Goal: Check status

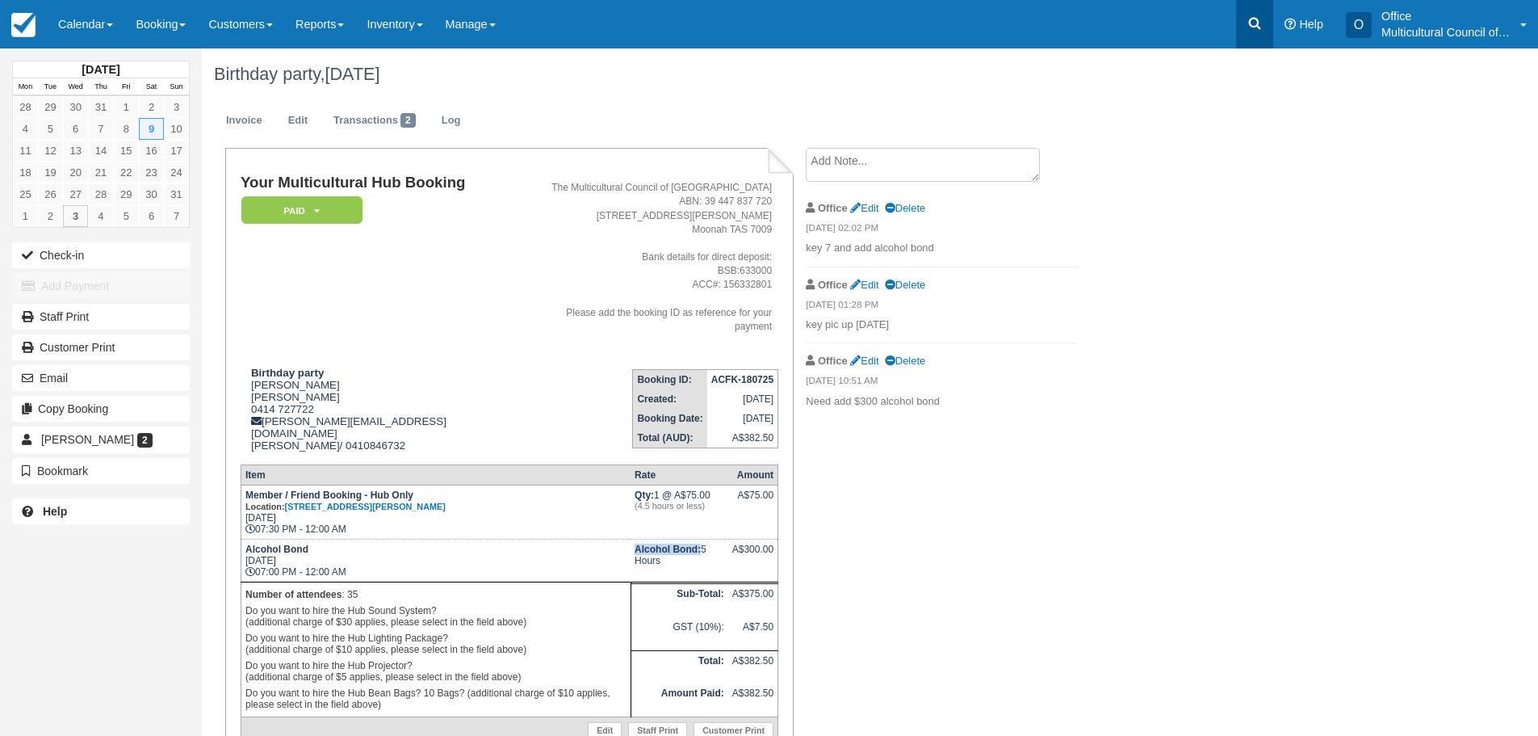
click at [1248, 23] on icon at bounding box center [1255, 23] width 16 height 16
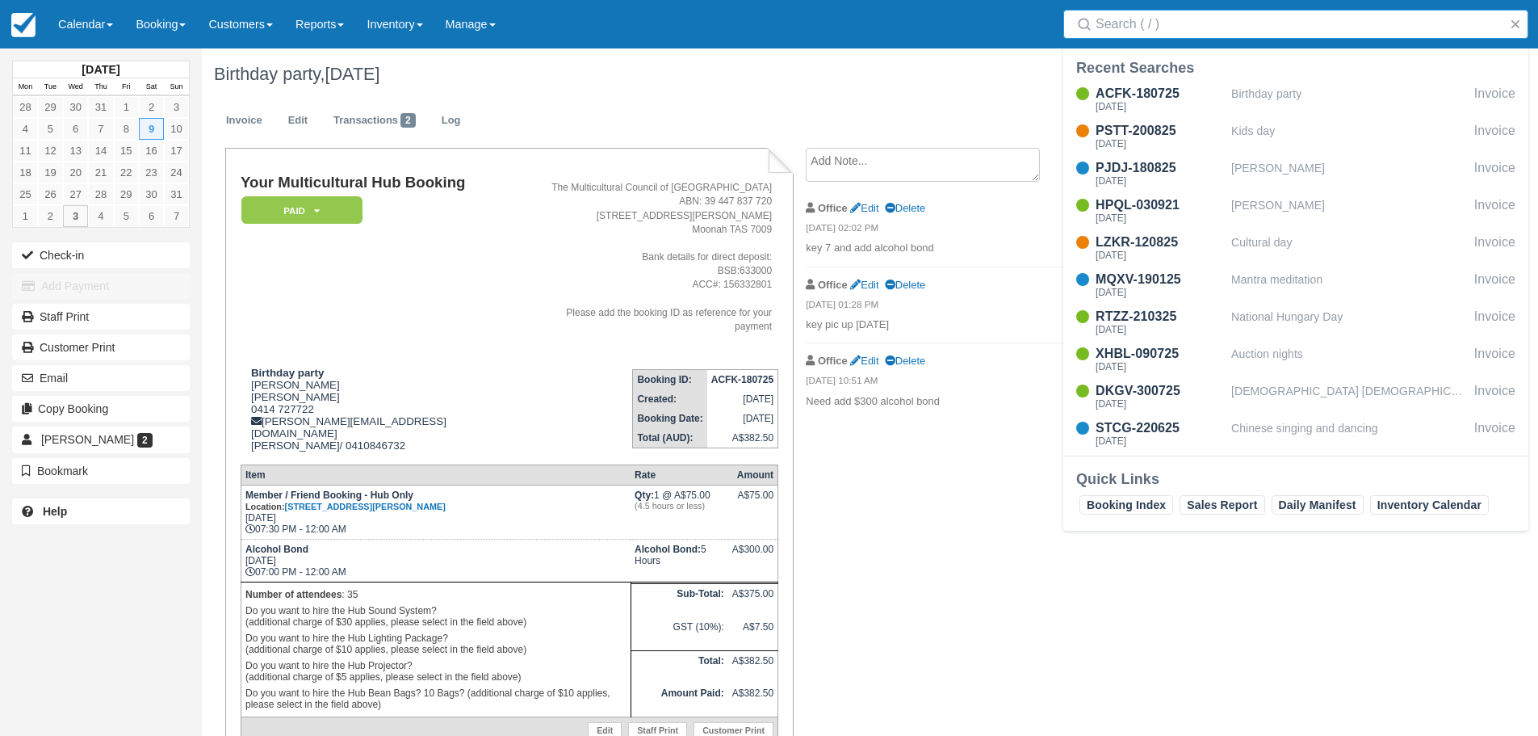
click at [1106, 22] on input "Search" at bounding box center [1299, 24] width 407 height 29
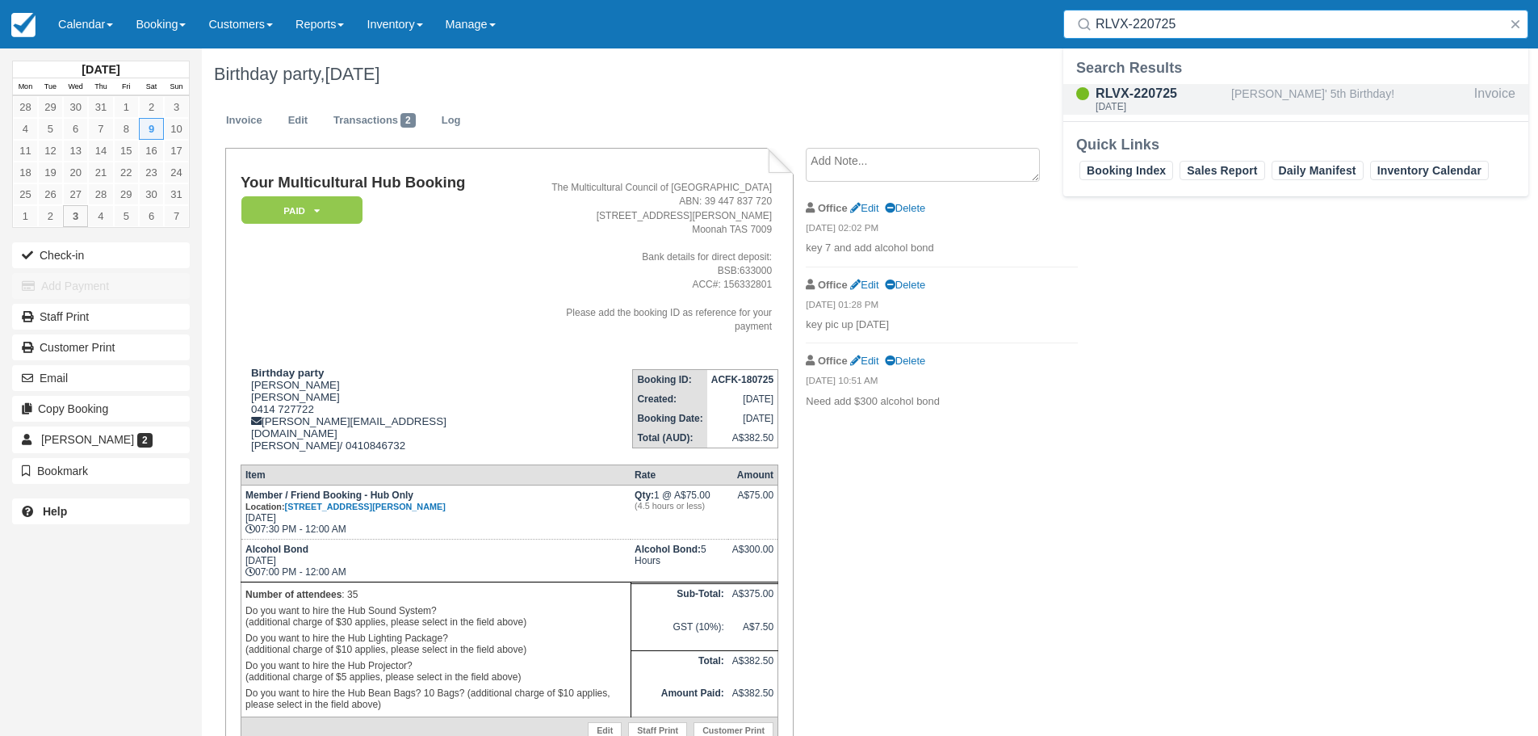
type input "RLVX-220725"
click at [1185, 93] on div "RLVX-220725" at bounding box center [1160, 93] width 129 height 19
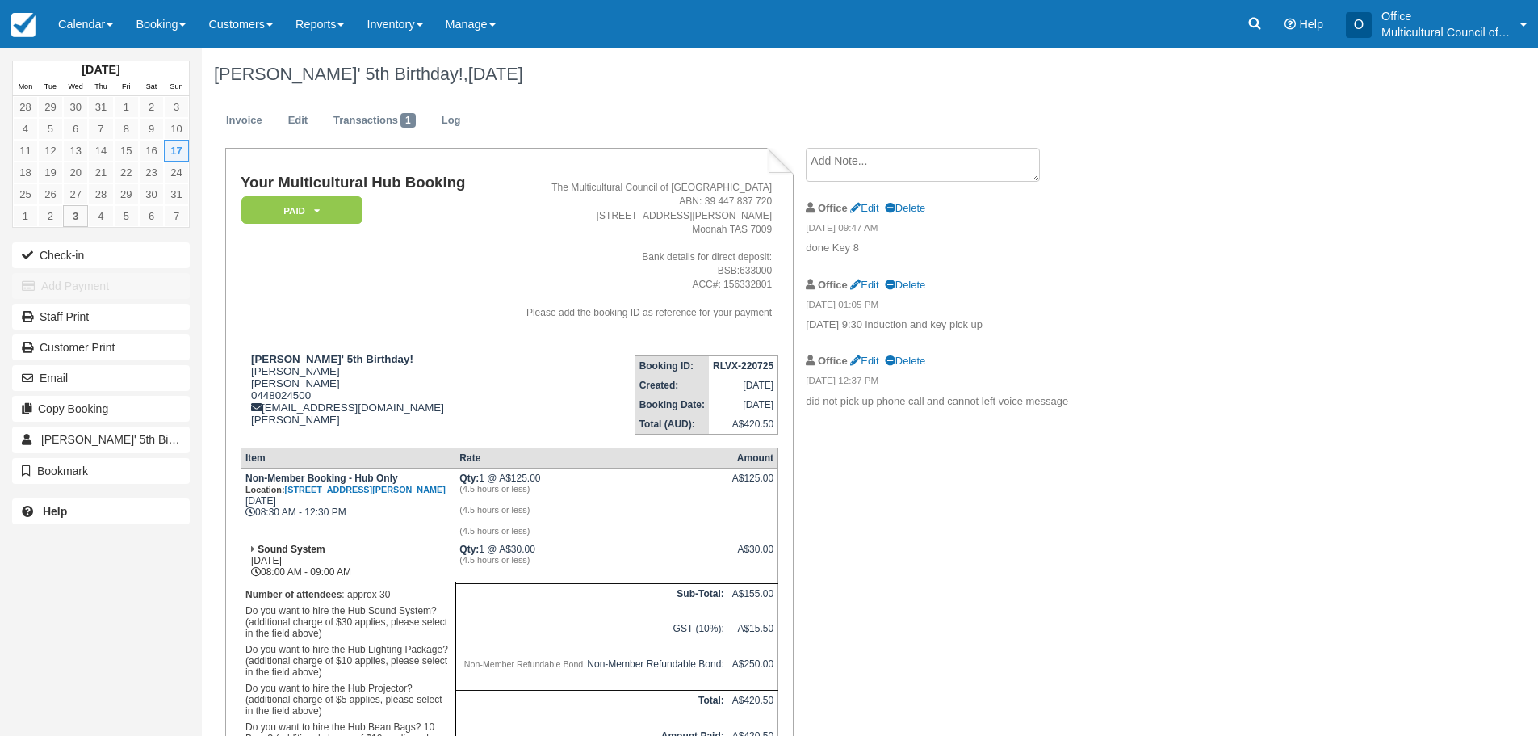
scroll to position [148, 0]
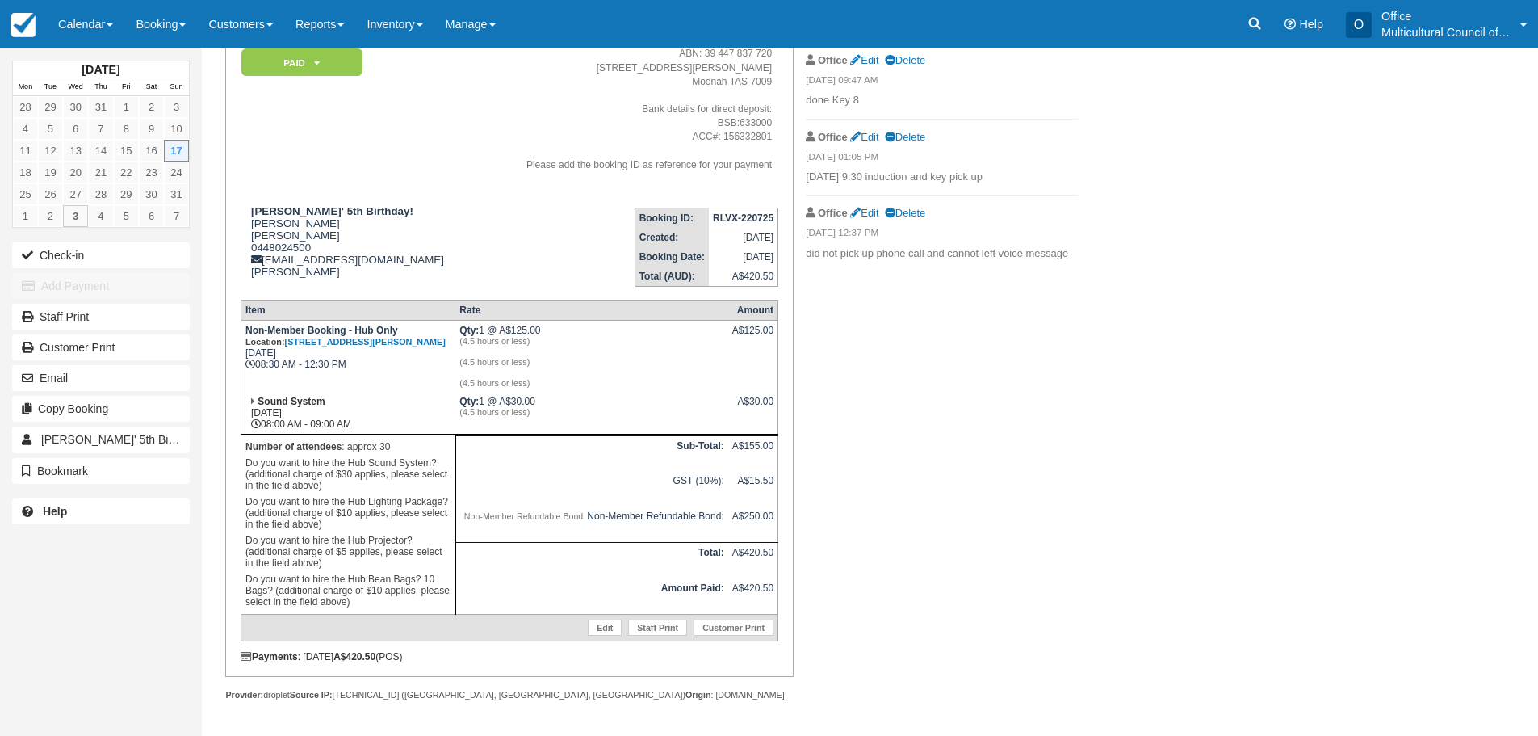
click at [1000, 672] on div "Your Multicultural Hub Booking Paid   Pending Reserved Bond and deposit Cancell…" at bounding box center [646, 368] width 888 height 736
drag, startPoint x: 319, startPoint y: 229, endPoint x: 250, endPoint y: 226, distance: 68.7
click at [250, 226] on div "[PERSON_NAME]' 5th Birthday! [PERSON_NAME] [PERSON_NAME] 0448024500 [EMAIL_ADDR…" at bounding box center [366, 241] width 250 height 73
copy div "[PERSON_NAME]"
click at [1010, 588] on div "Your Multicultural Hub Booking Paid   Pending Reserved Bond and deposit Cancell…" at bounding box center [646, 368] width 888 height 736
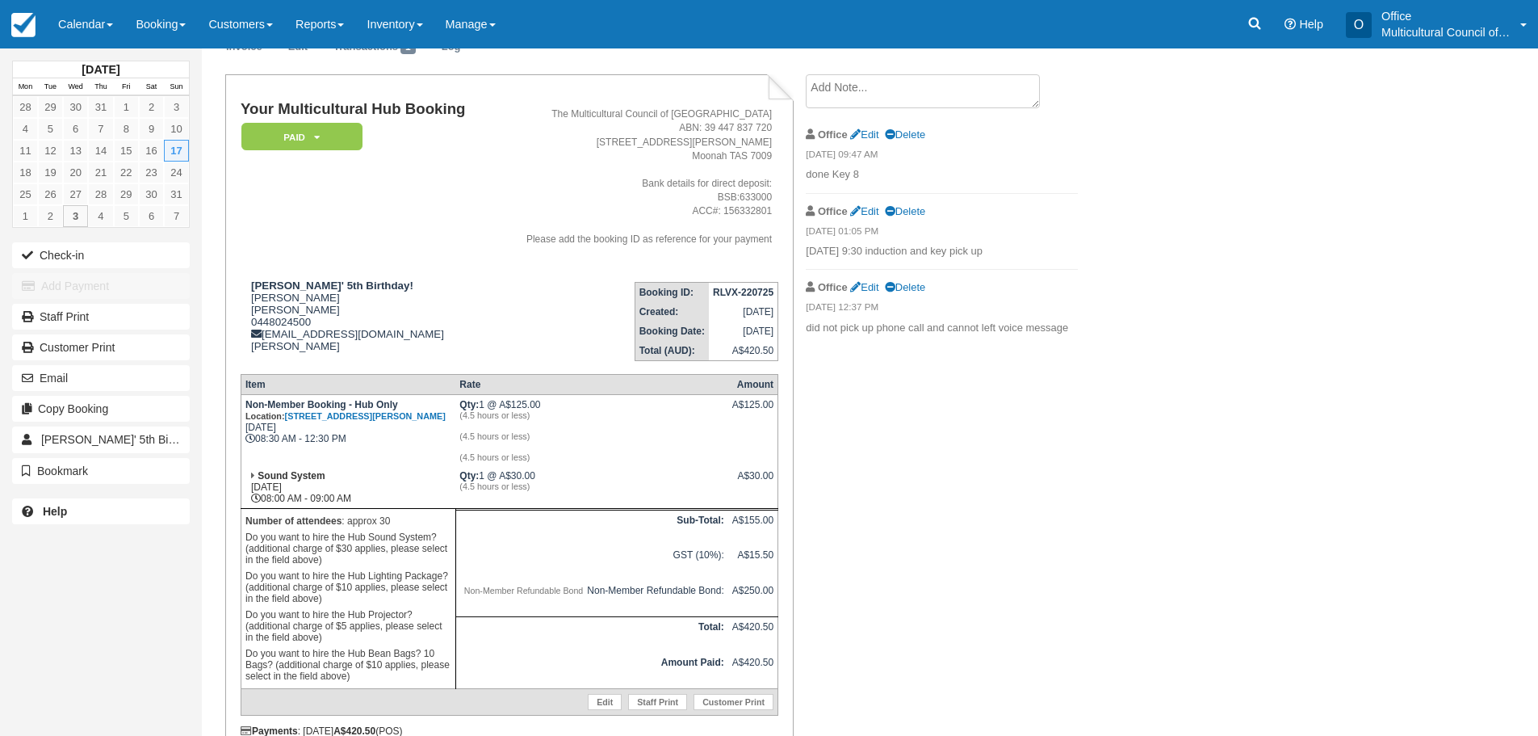
scroll to position [0, 0]
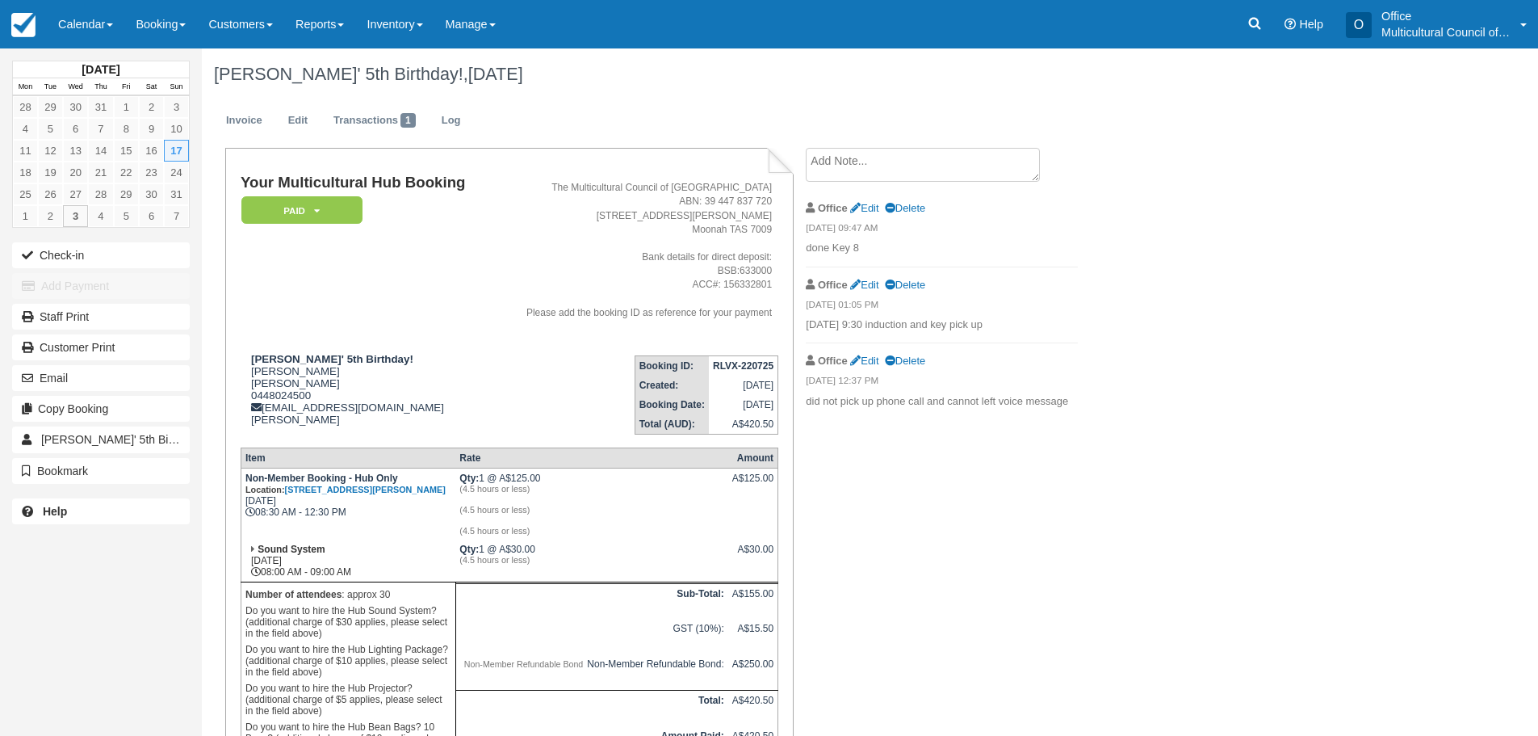
click at [902, 626] on div "Your Multicultural Hub Booking Paid   Pending Reserved Bond and deposit Cancell…" at bounding box center [646, 516] width 888 height 736
drag, startPoint x: 714, startPoint y: 366, endPoint x: 778, endPoint y: 370, distance: 63.9
click at [778, 370] on td "RLVX-220725" at bounding box center [743, 365] width 69 height 20
copy strong "RLVX-220725"
